Goal: Navigation & Orientation: Find specific page/section

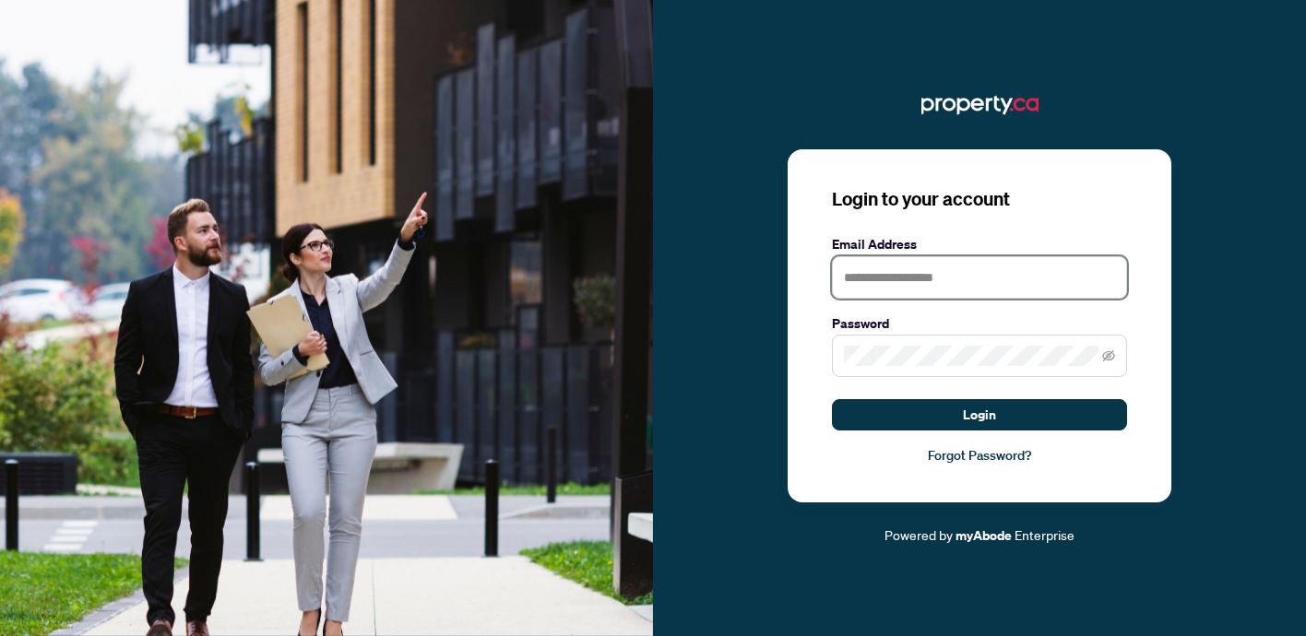
click at [874, 275] on input "text" at bounding box center [979, 277] width 295 height 42
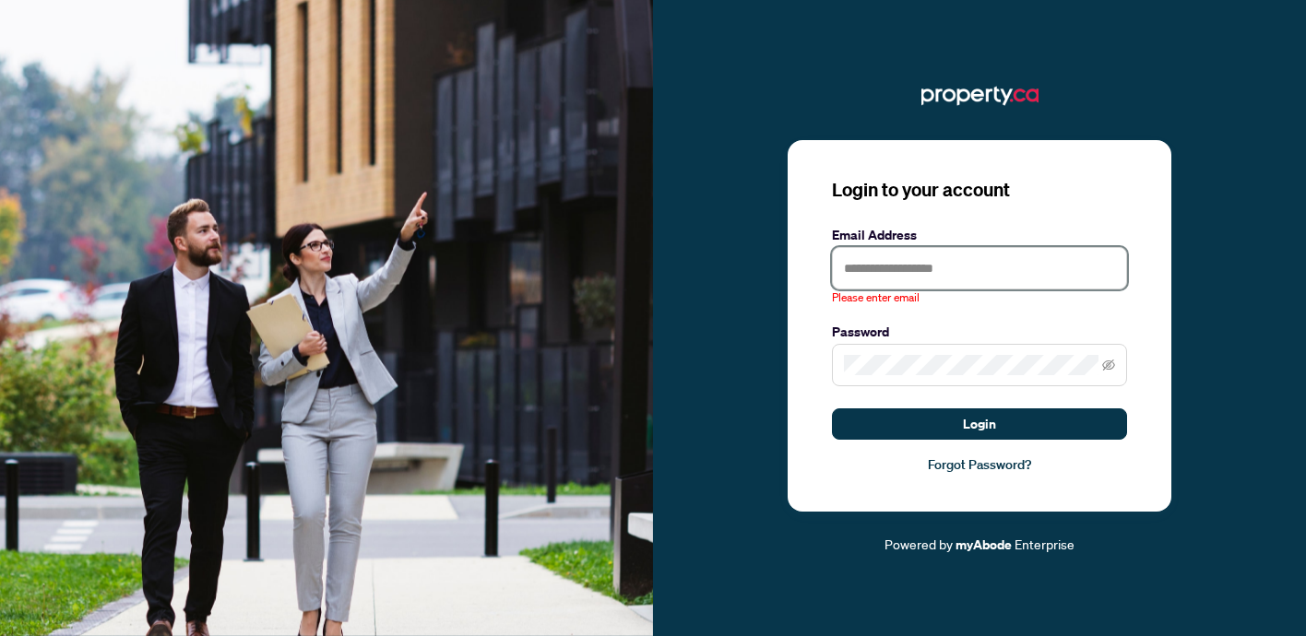
type input "**********"
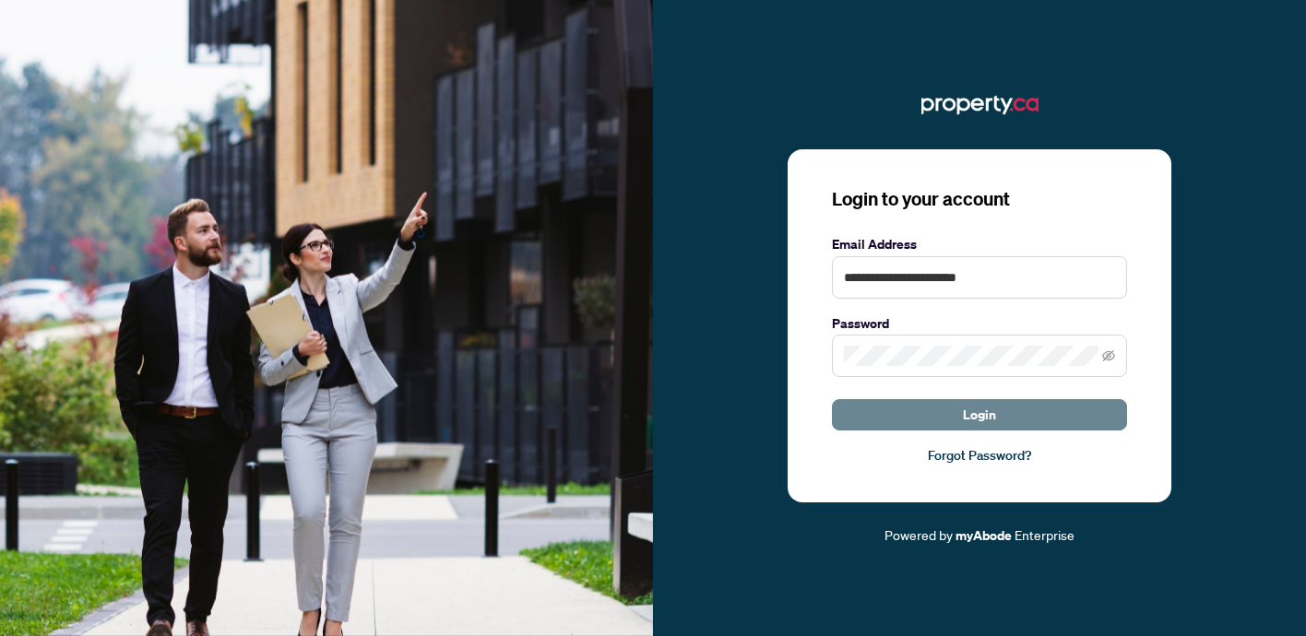
click at [878, 409] on button "Login" at bounding box center [979, 414] width 295 height 31
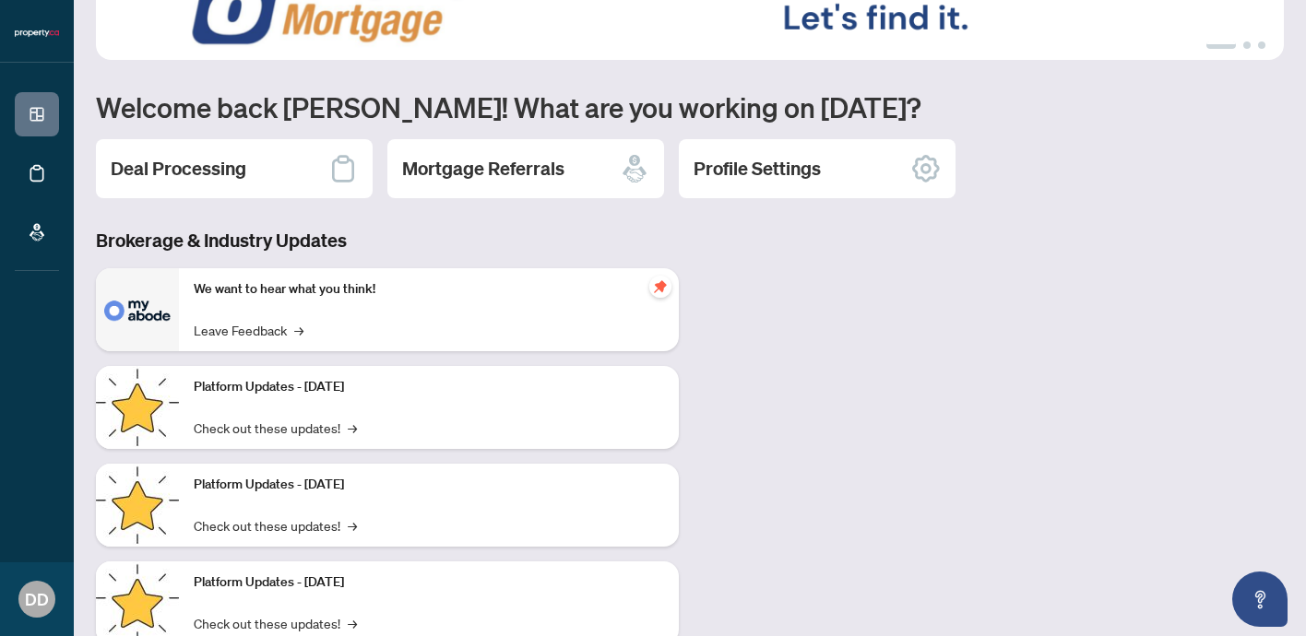
scroll to position [149, 0]
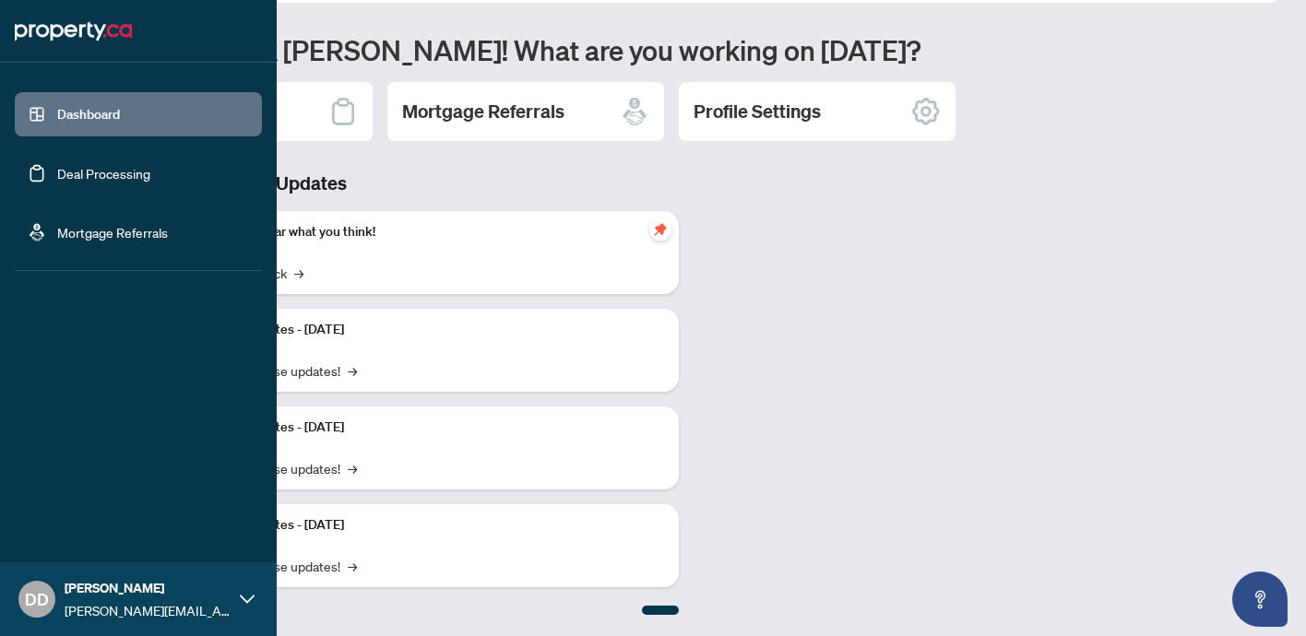
click at [57, 180] on link "Deal Processing" at bounding box center [103, 173] width 93 height 17
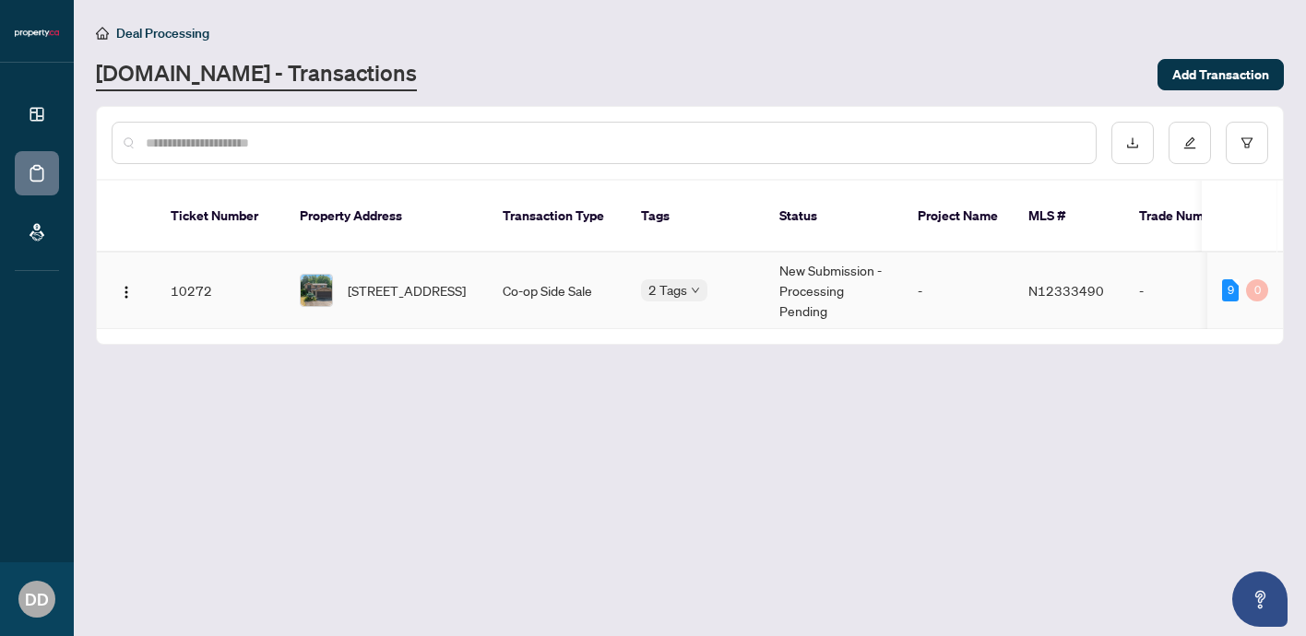
click at [365, 280] on span "[STREET_ADDRESS]" at bounding box center [407, 290] width 118 height 20
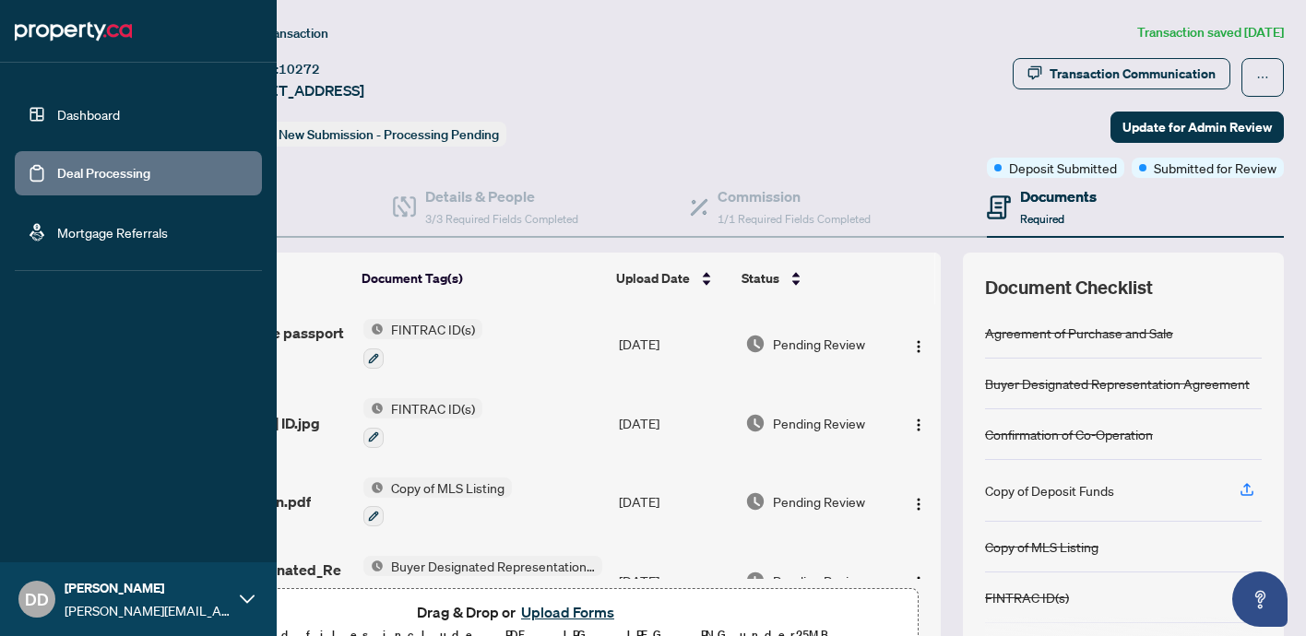
click at [57, 119] on link "Dashboard" at bounding box center [88, 114] width 63 height 17
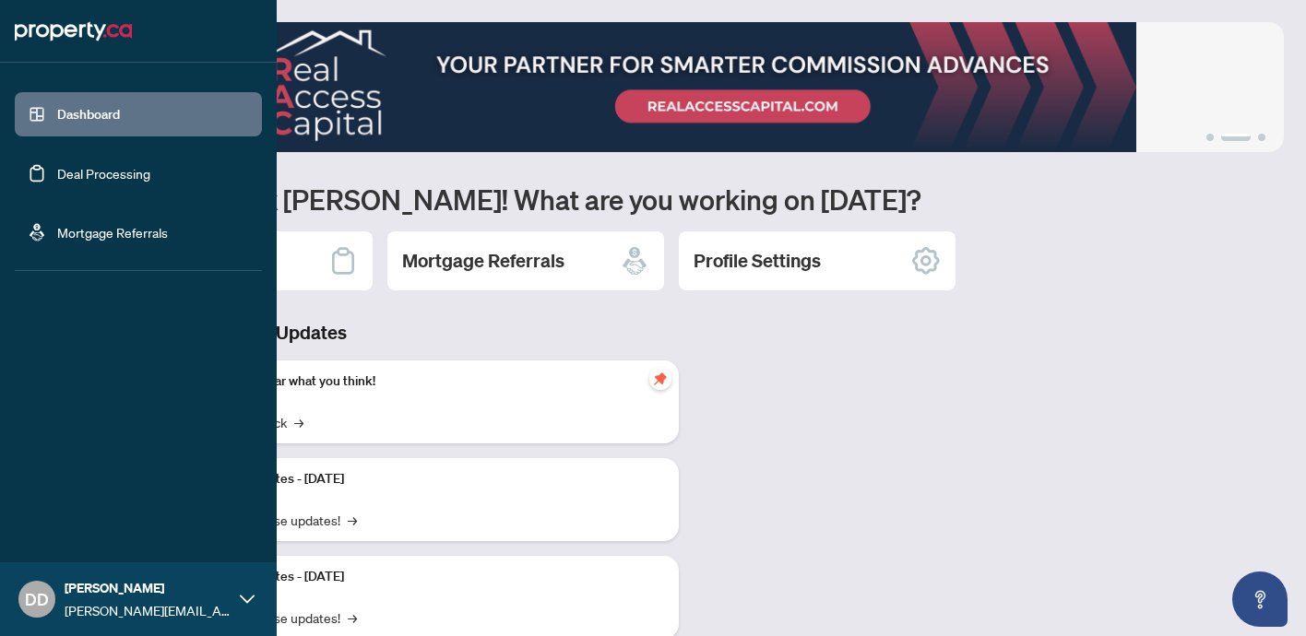
click at [84, 182] on link "Deal Processing" at bounding box center [103, 173] width 93 height 17
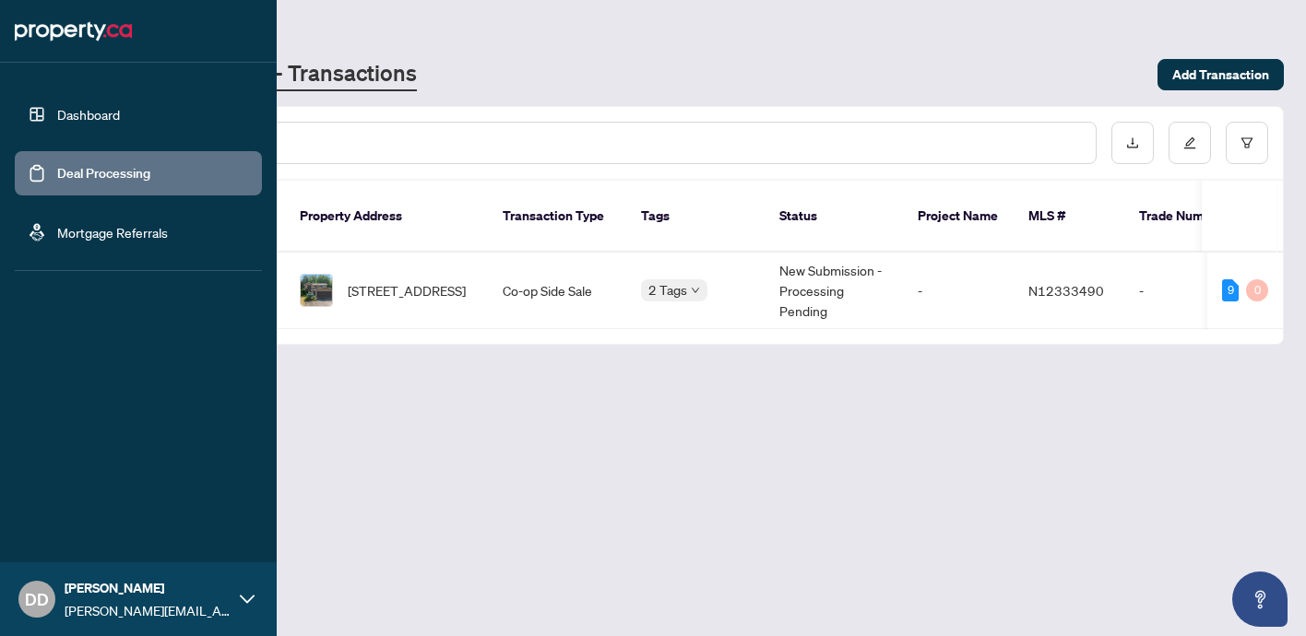
click at [100, 123] on link "Dashboard" at bounding box center [88, 114] width 63 height 17
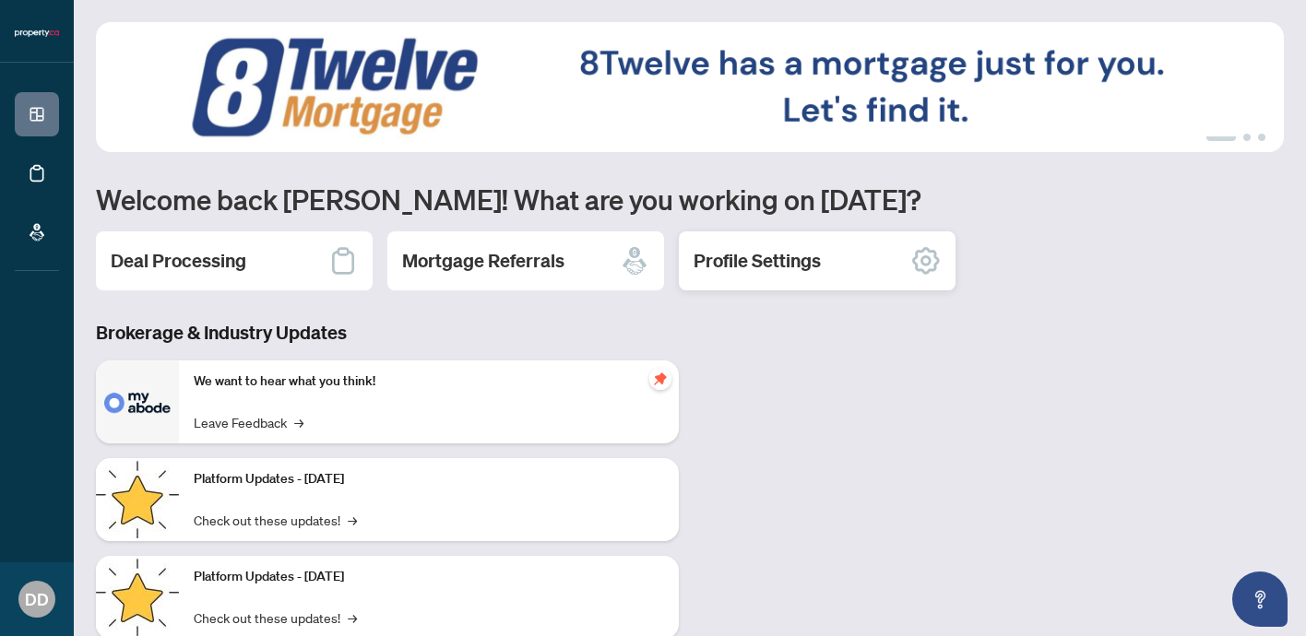
click at [743, 265] on h2 "Profile Settings" at bounding box center [756, 261] width 127 height 26
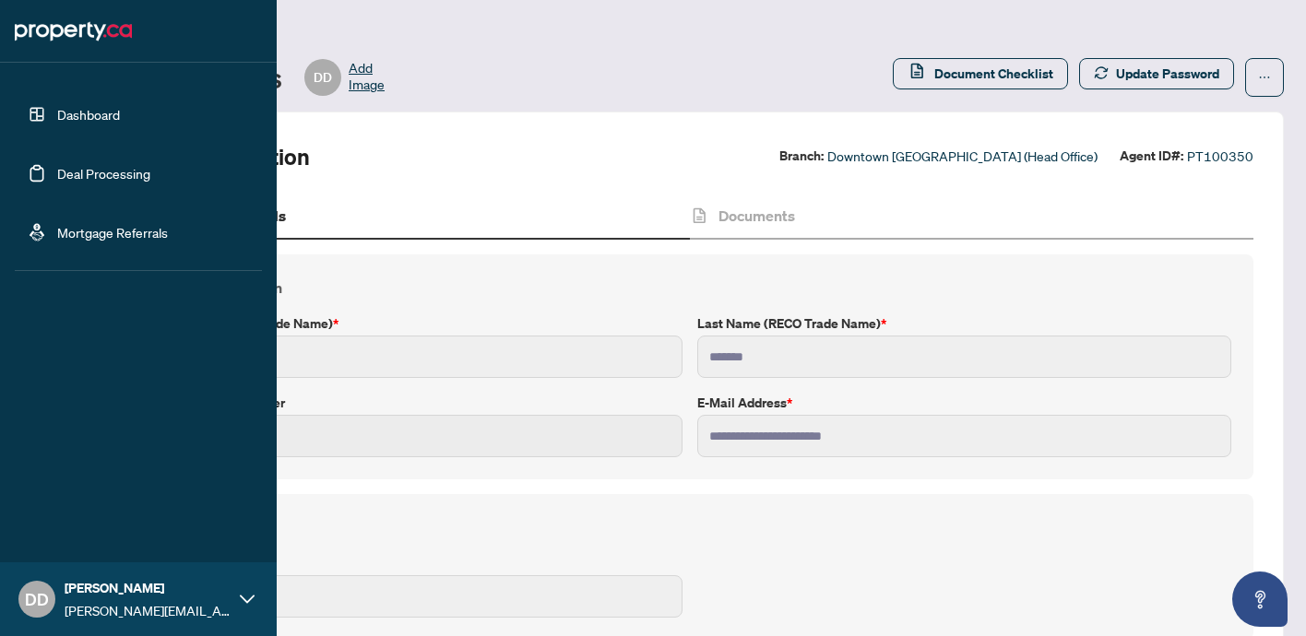
click at [65, 231] on link "Mortgage Referrals" at bounding box center [112, 232] width 111 height 17
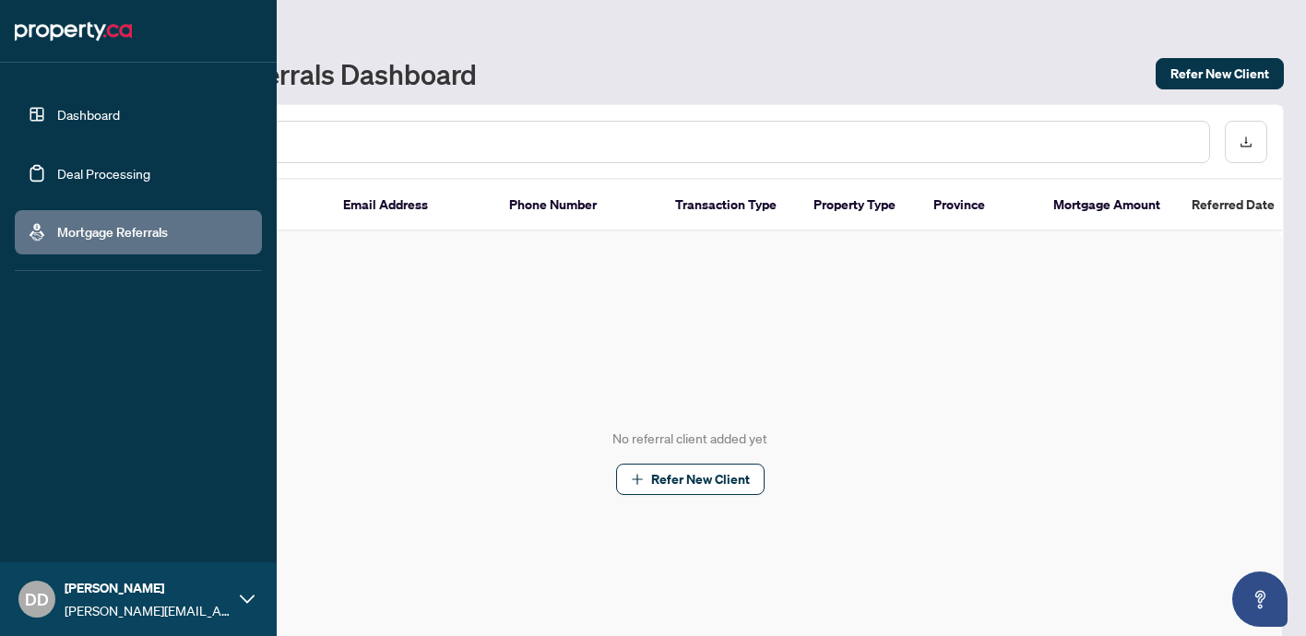
click at [57, 123] on link "Dashboard" at bounding box center [88, 114] width 63 height 17
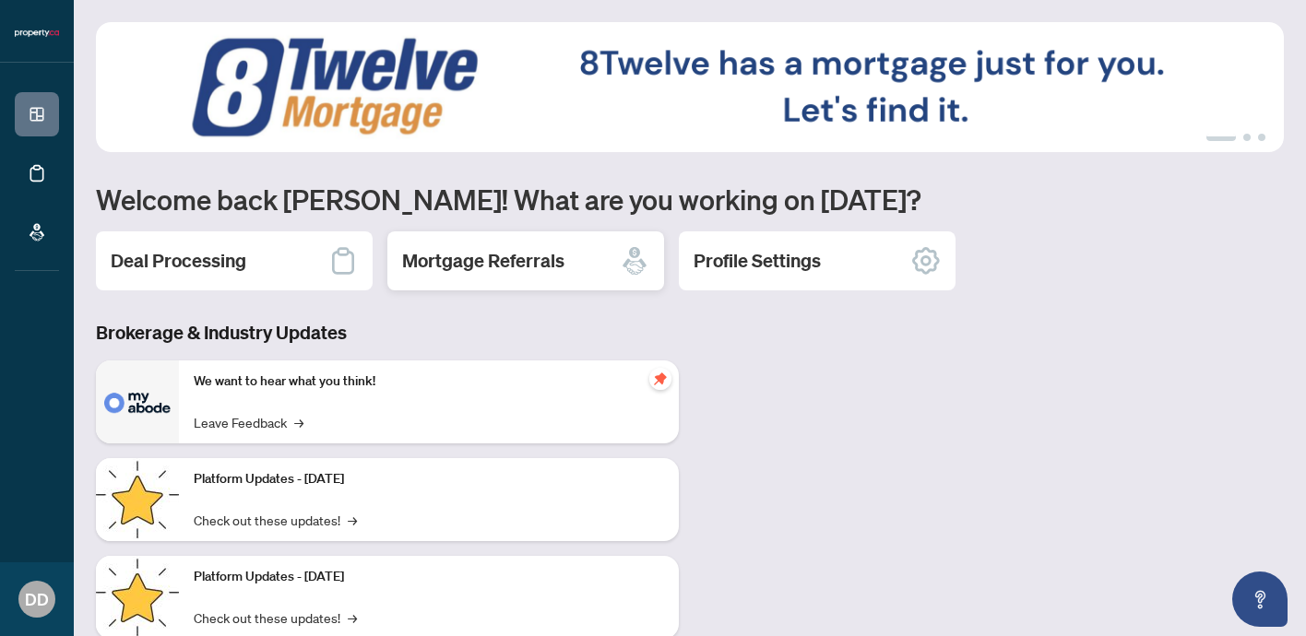
click at [521, 274] on div "Mortgage Referrals" at bounding box center [525, 260] width 277 height 59
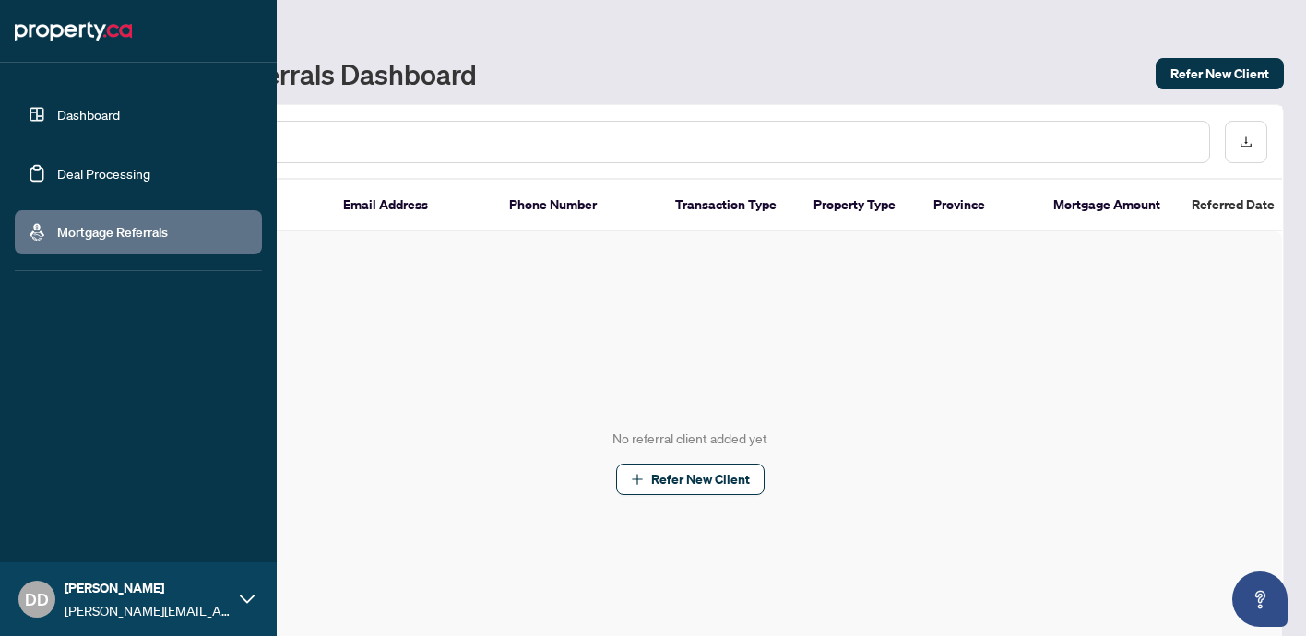
click at [57, 111] on link "Dashboard" at bounding box center [88, 114] width 63 height 17
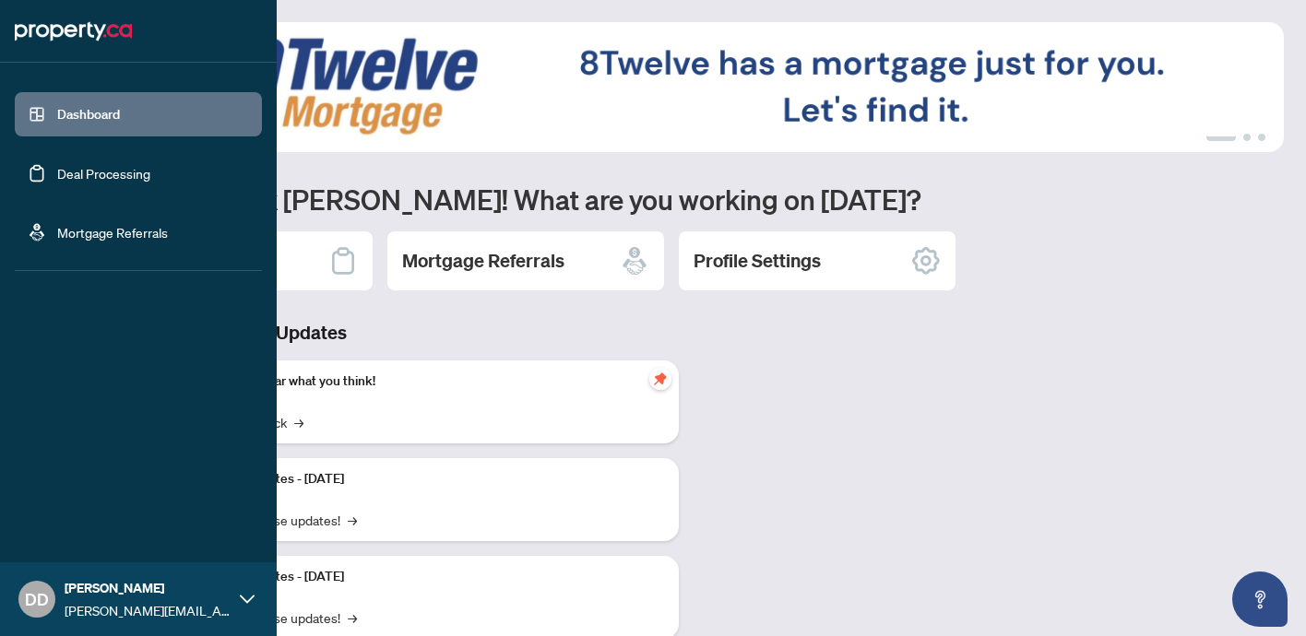
click at [232, 596] on div "DD [PERSON_NAME] [PERSON_NAME][EMAIL_ADDRESS][DOMAIN_NAME]" at bounding box center [138, 599] width 277 height 74
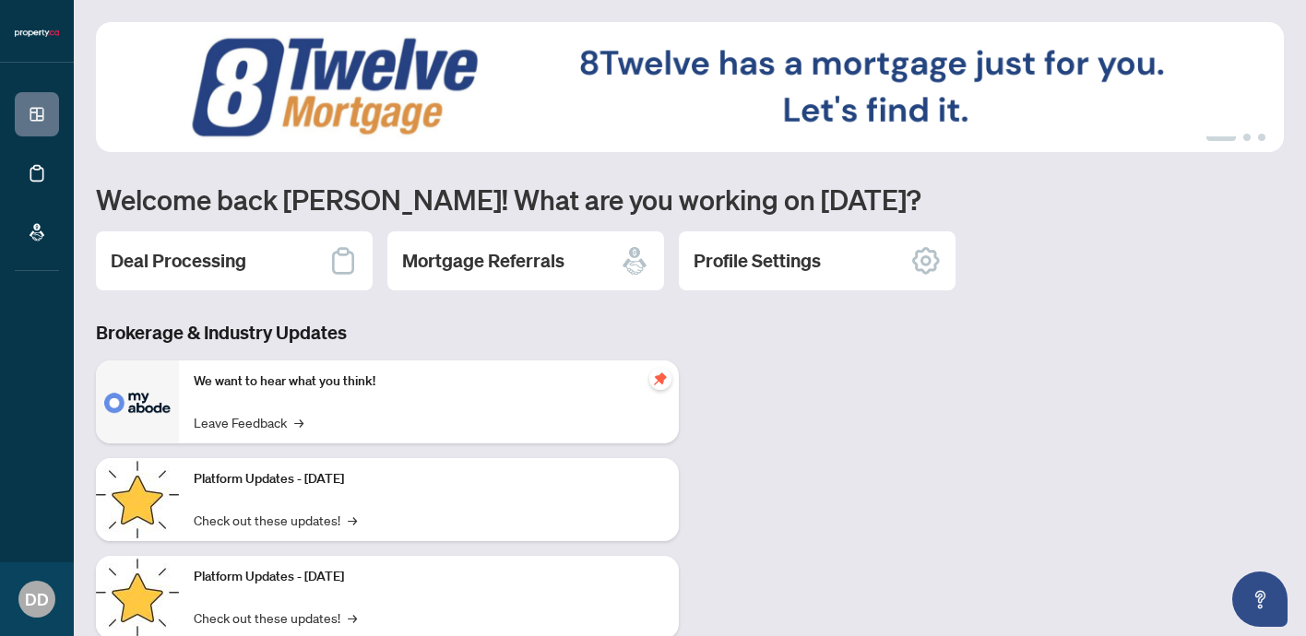
click at [769, 465] on div "Brokerage & Industry Updates We want to hear what you think! Leave Feedback → P…" at bounding box center [690, 542] width 1210 height 444
click at [262, 254] on div "Deal Processing" at bounding box center [234, 260] width 277 height 59
